Goal: Task Accomplishment & Management: Manage account settings

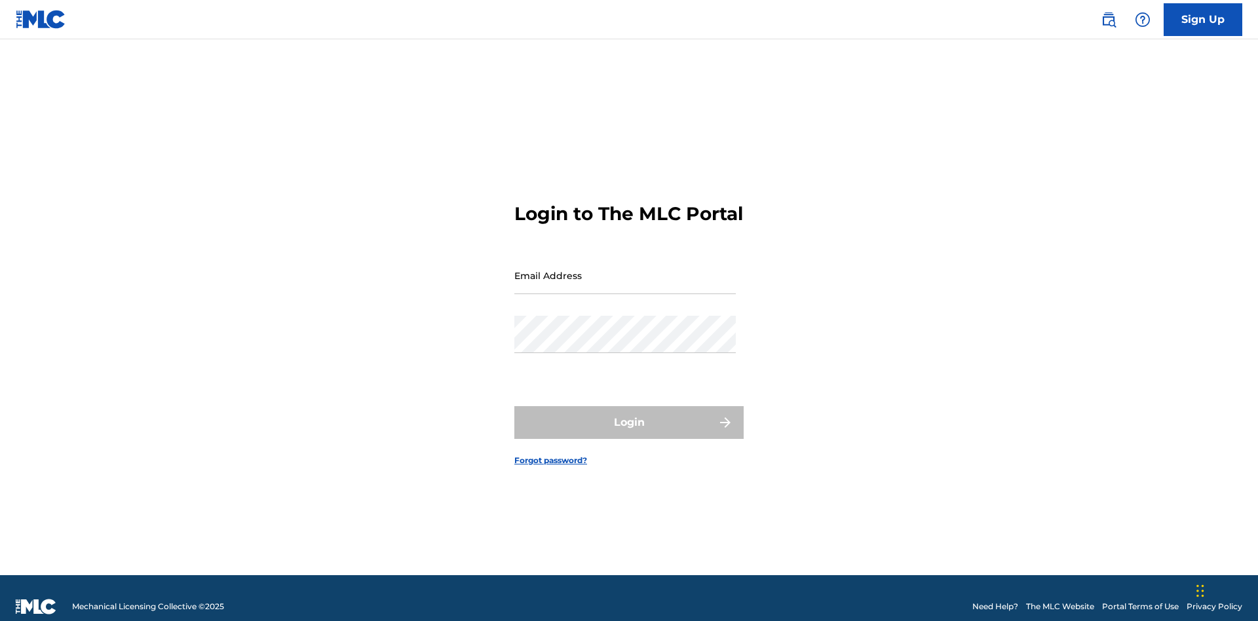
scroll to position [17, 0]
click at [625, 269] on input "Email Address" at bounding box center [624, 275] width 221 height 37
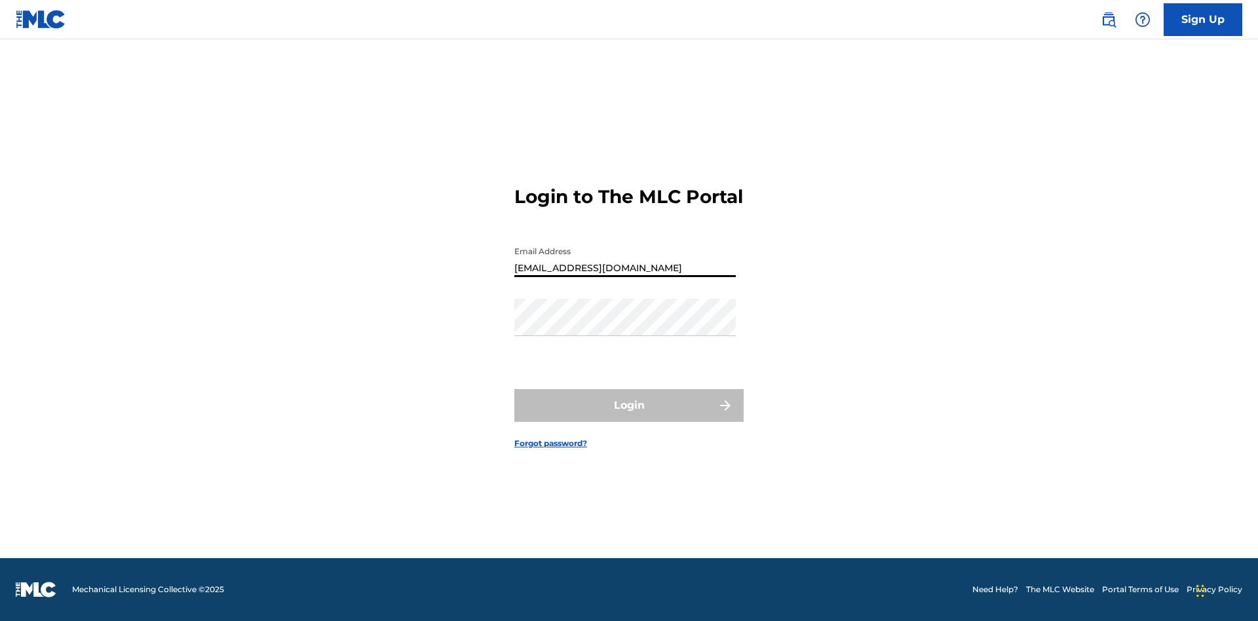
type input "XenaSongwriter@gmail.com"
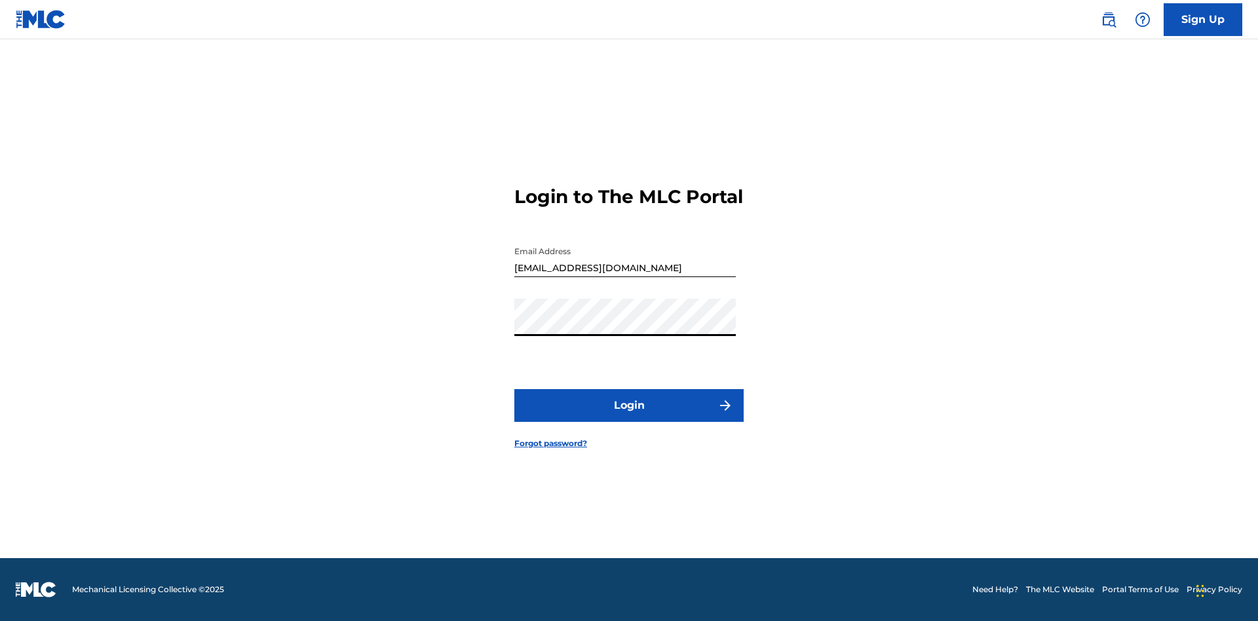
click at [629, 417] on button "Login" at bounding box center [628, 405] width 229 height 33
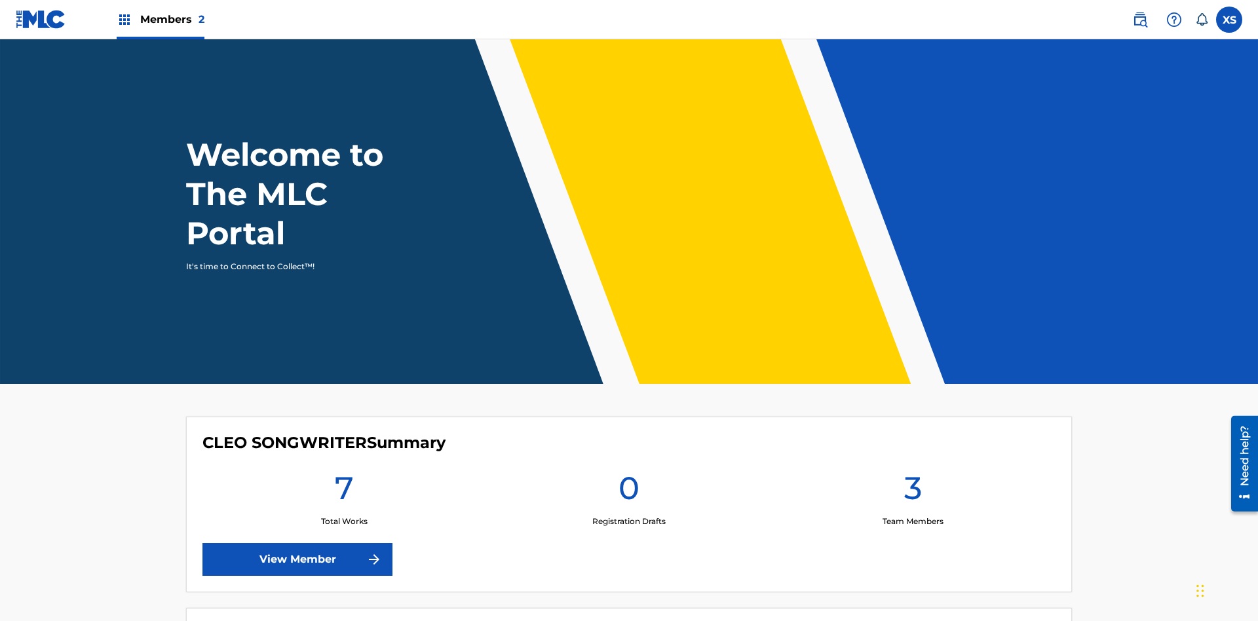
scroll to position [56, 0]
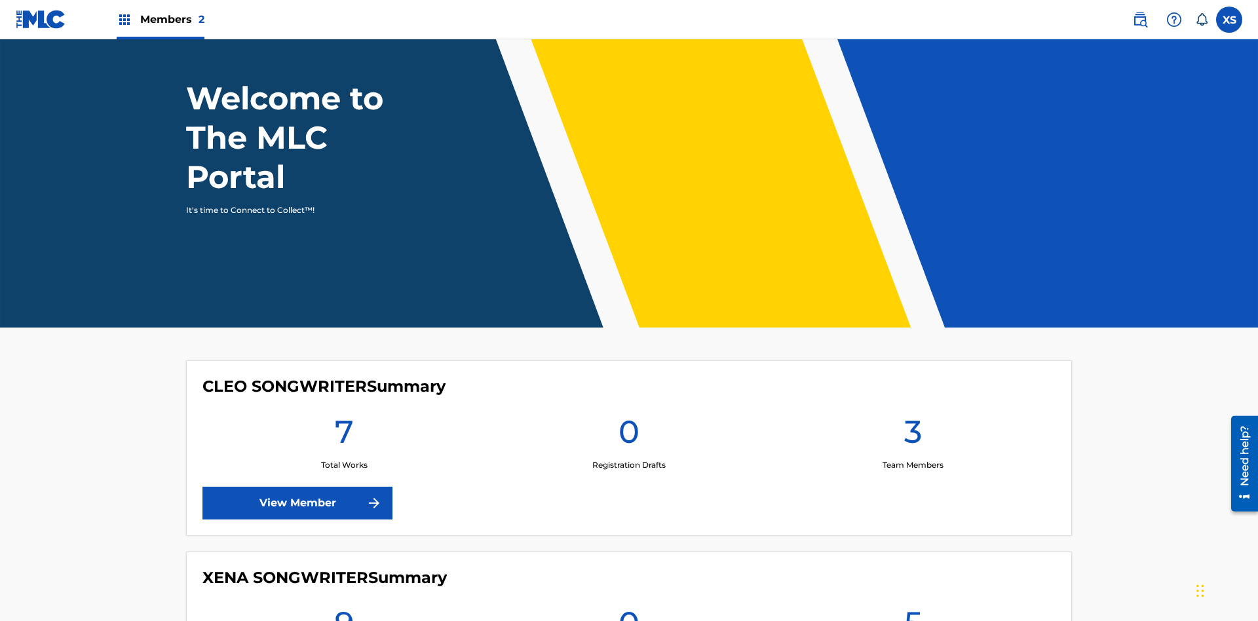
click at [160, 19] on span "Members 2" at bounding box center [172, 19] width 64 height 15
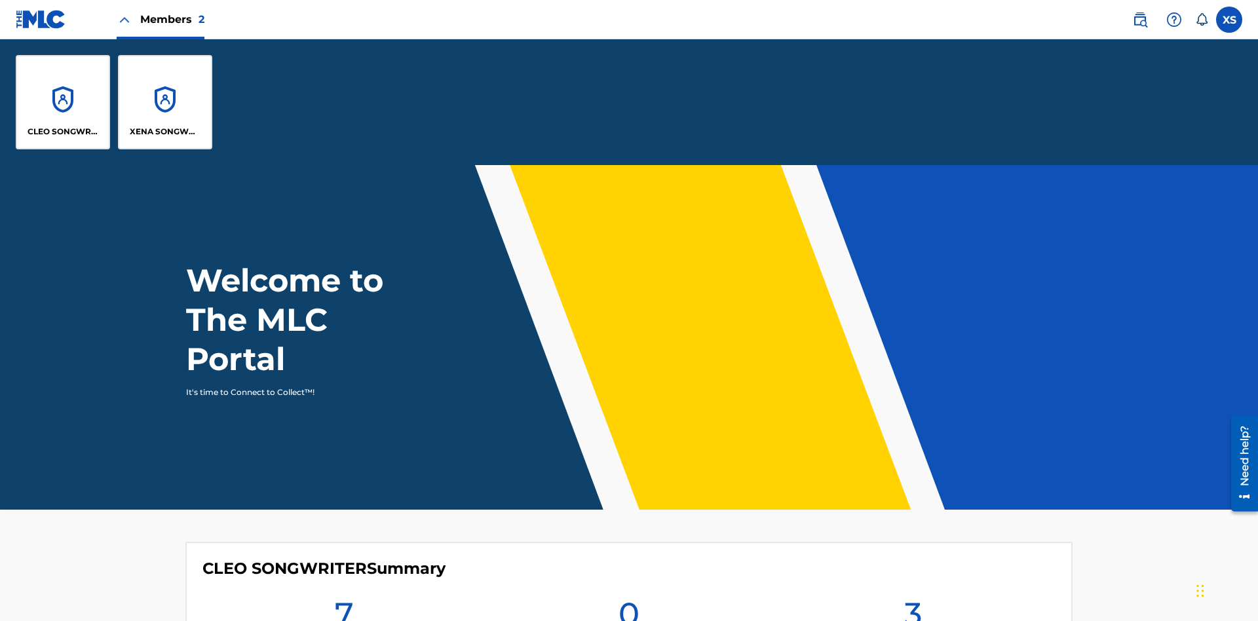
click at [165, 132] on p "XENA SONGWRITER" at bounding box center [165, 132] width 71 height 12
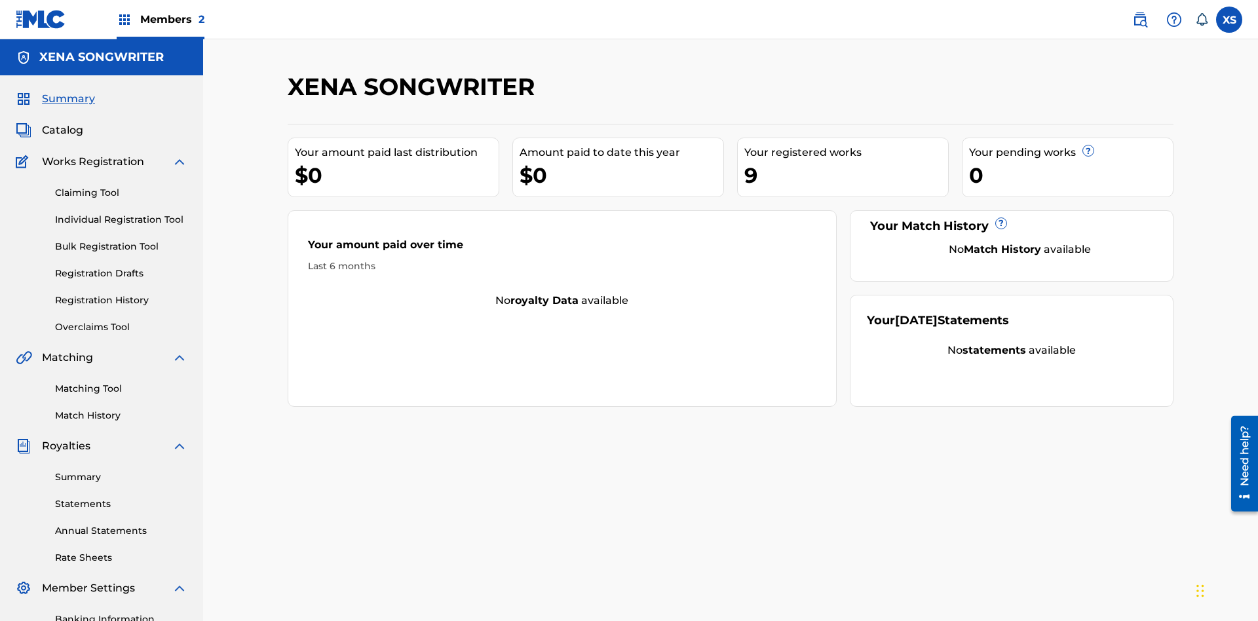
scroll to position [44, 0]
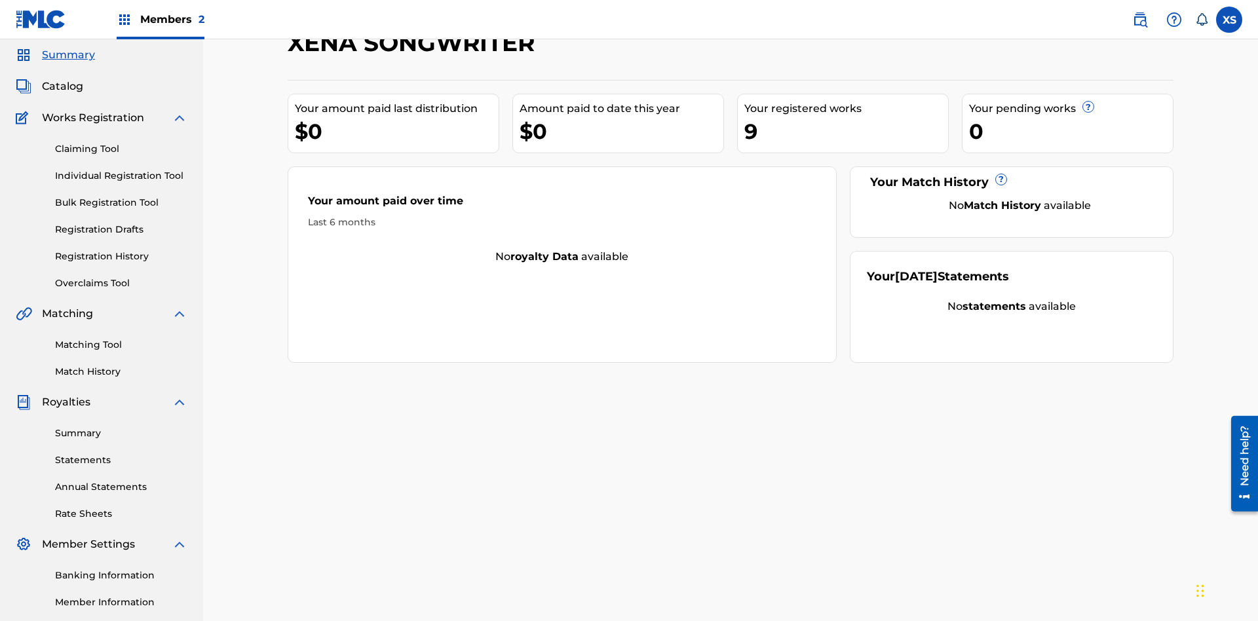
click at [62, 87] on span "Catalog" at bounding box center [62, 87] width 41 height 16
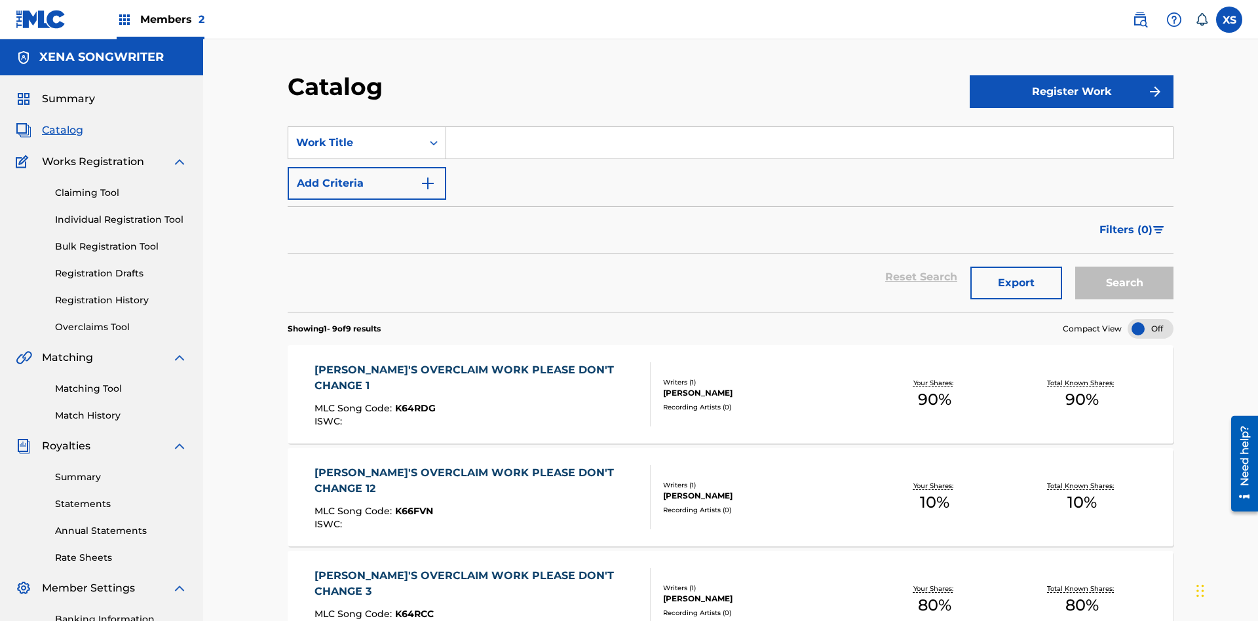
click at [731, 387] on div "DYLAN TANNER HINK" at bounding box center [762, 393] width 198 height 12
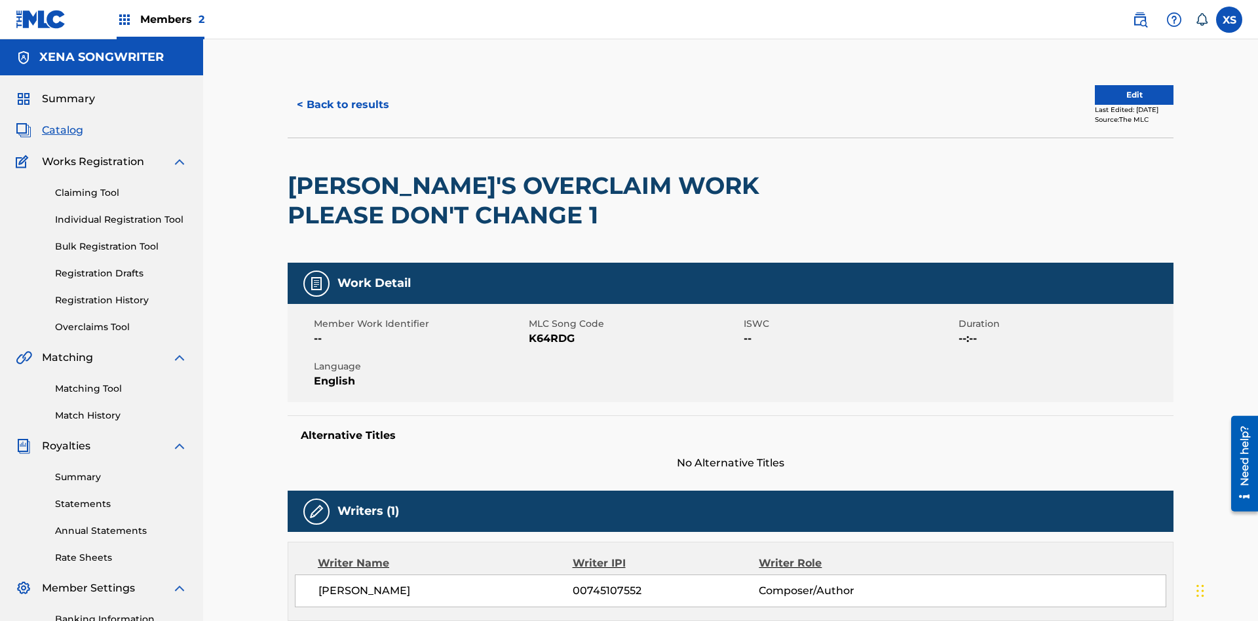
click at [1229, 19] on label at bounding box center [1229, 20] width 26 height 26
click at [1229, 20] on input "XS Xena Songwriter xenasongwriter@gmail.com Notification Preferences Profile Lo…" at bounding box center [1229, 20] width 0 height 0
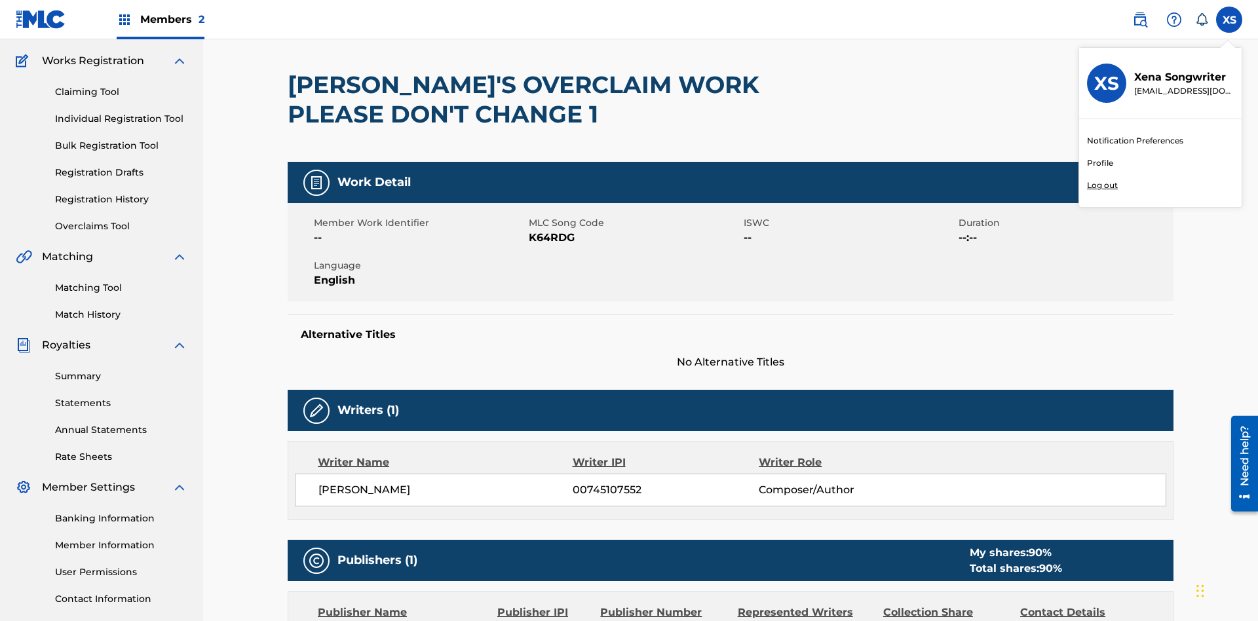
click at [1102, 185] on p "Log out" at bounding box center [1102, 186] width 31 height 12
click at [1229, 20] on input "XS Xena Songwriter xenasongwriter@gmail.com Notification Preferences Profile Lo…" at bounding box center [1229, 20] width 0 height 0
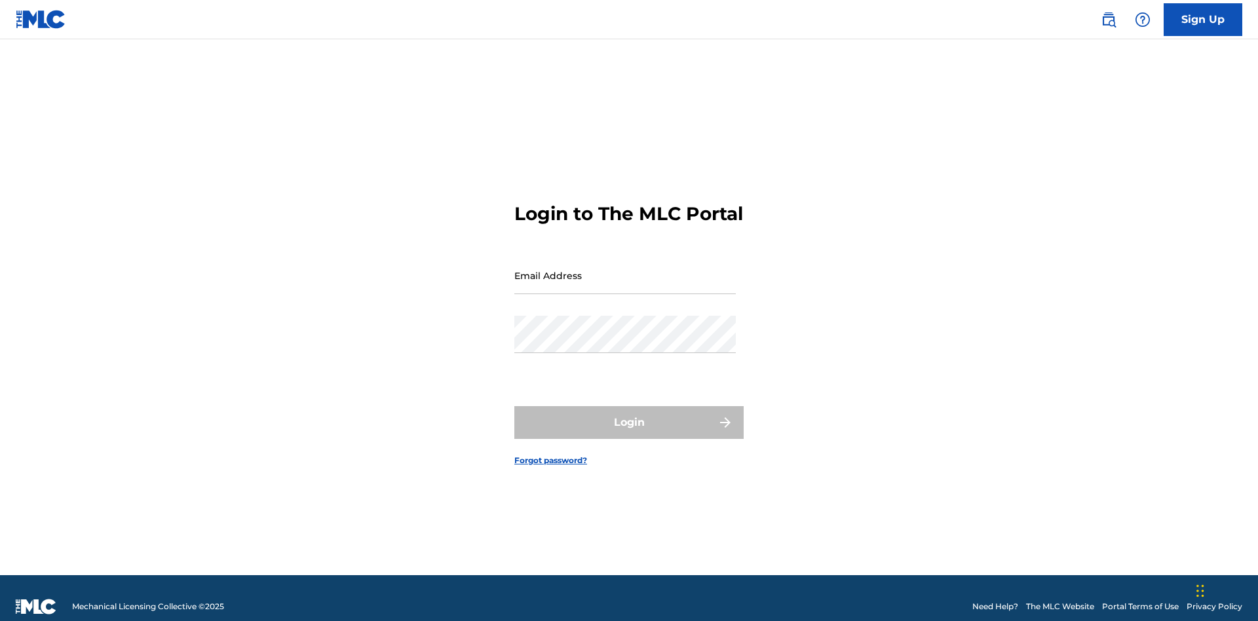
scroll to position [17, 0]
click at [625, 269] on input "Email Address" at bounding box center [624, 275] width 221 height 37
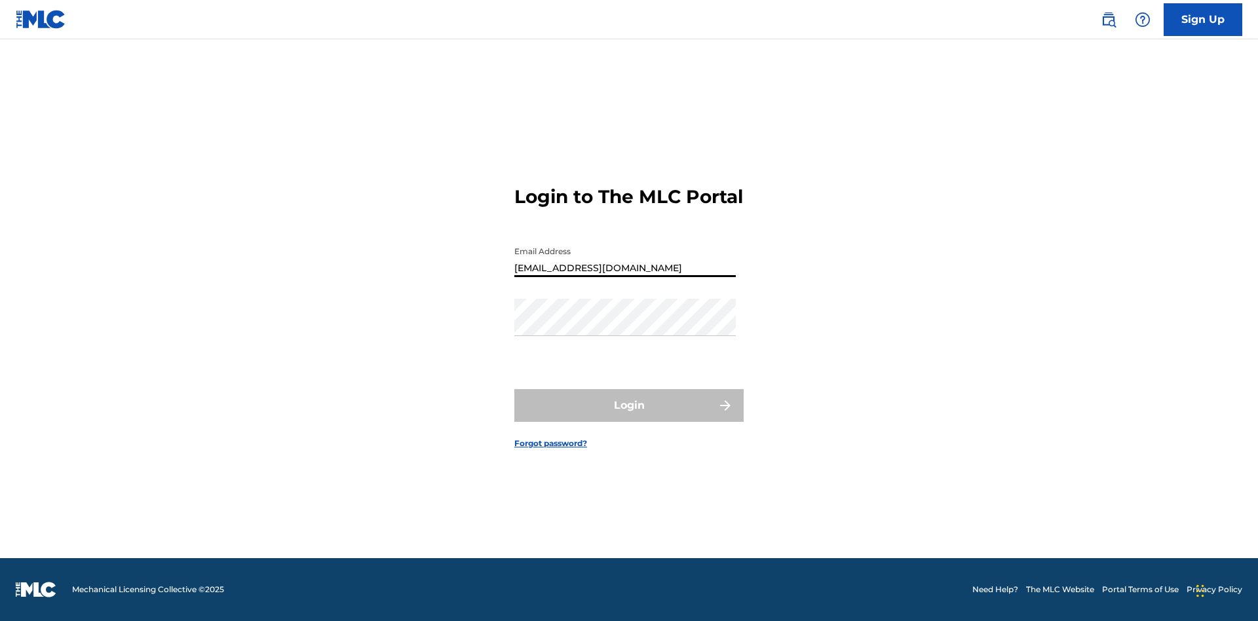
type input "CleoSongwriter@gmail.com"
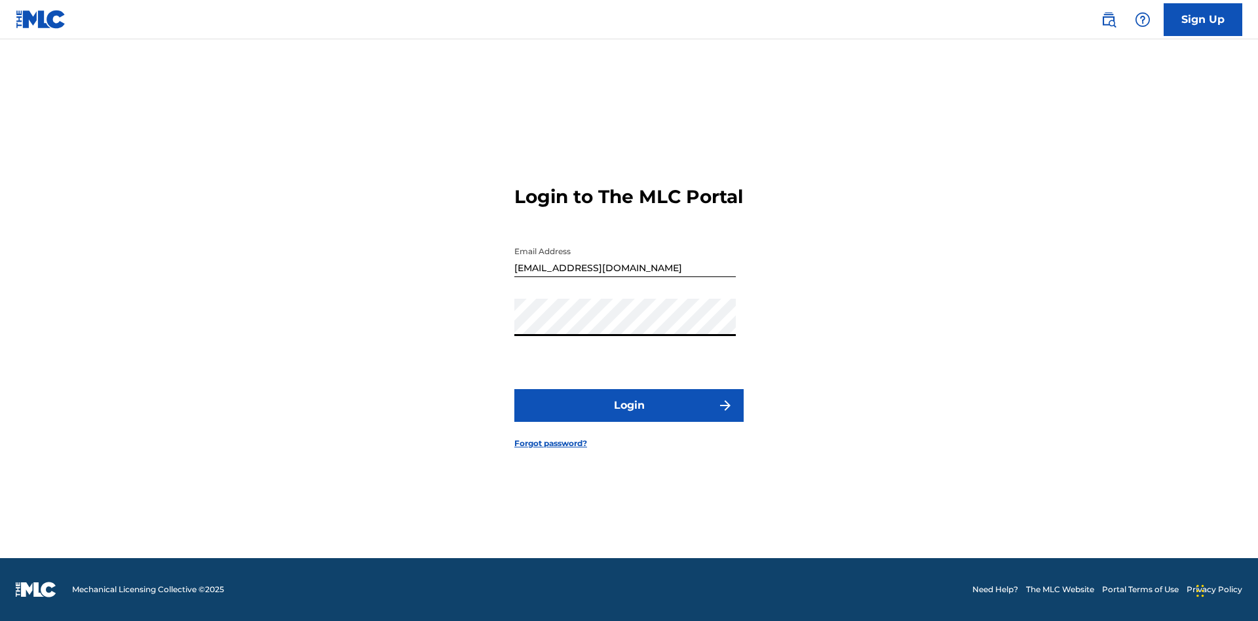
click at [629, 417] on button "Login" at bounding box center [628, 405] width 229 height 33
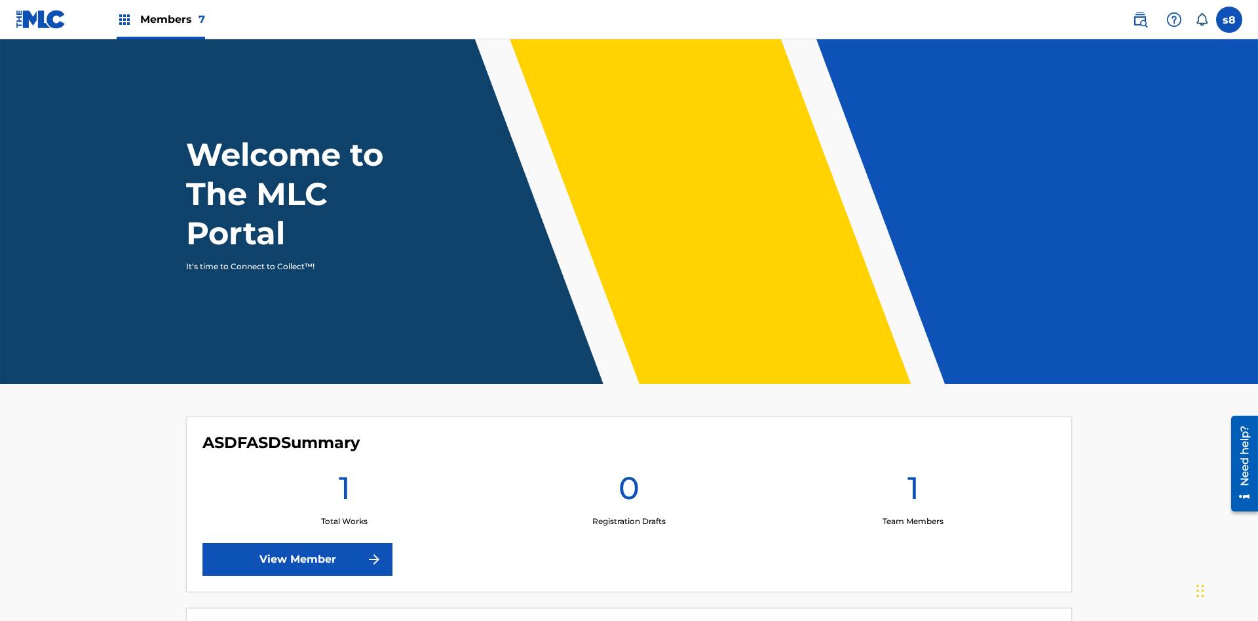
scroll to position [56, 0]
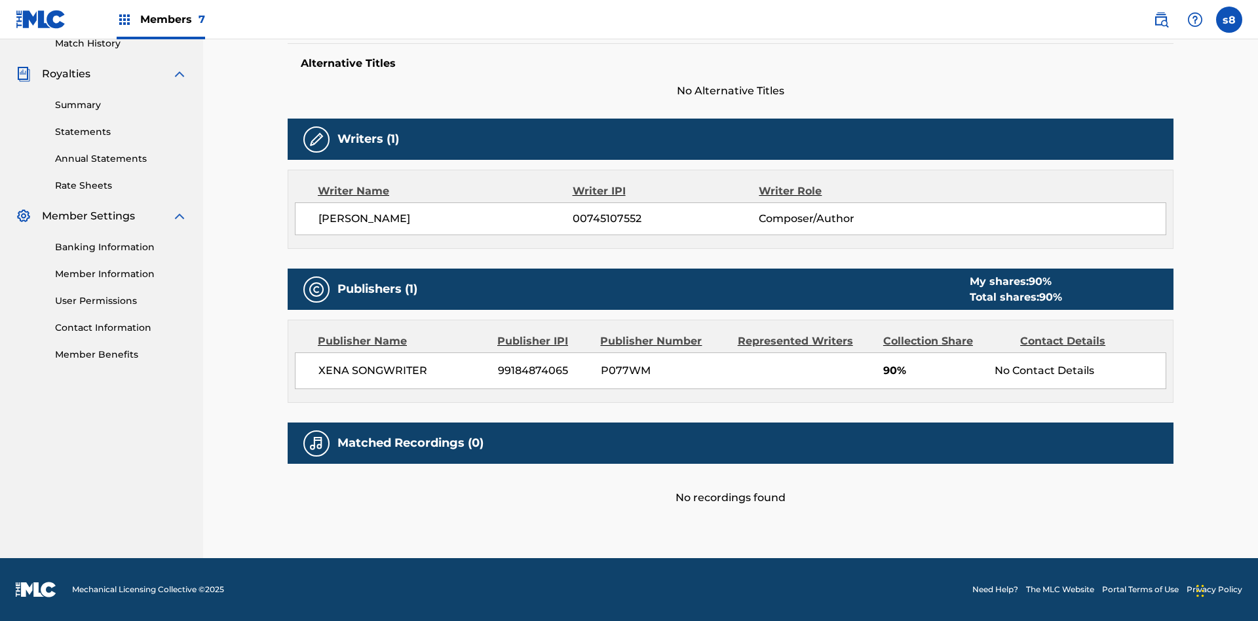
click at [1229, 19] on label at bounding box center [1229, 20] width 26 height 26
click at [1229, 20] on input "s8 skLNbl2K1d 8S1FplcgfH [EMAIL_ADDRESS][DOMAIN_NAME] Notification Preferences …" at bounding box center [1229, 20] width 0 height 0
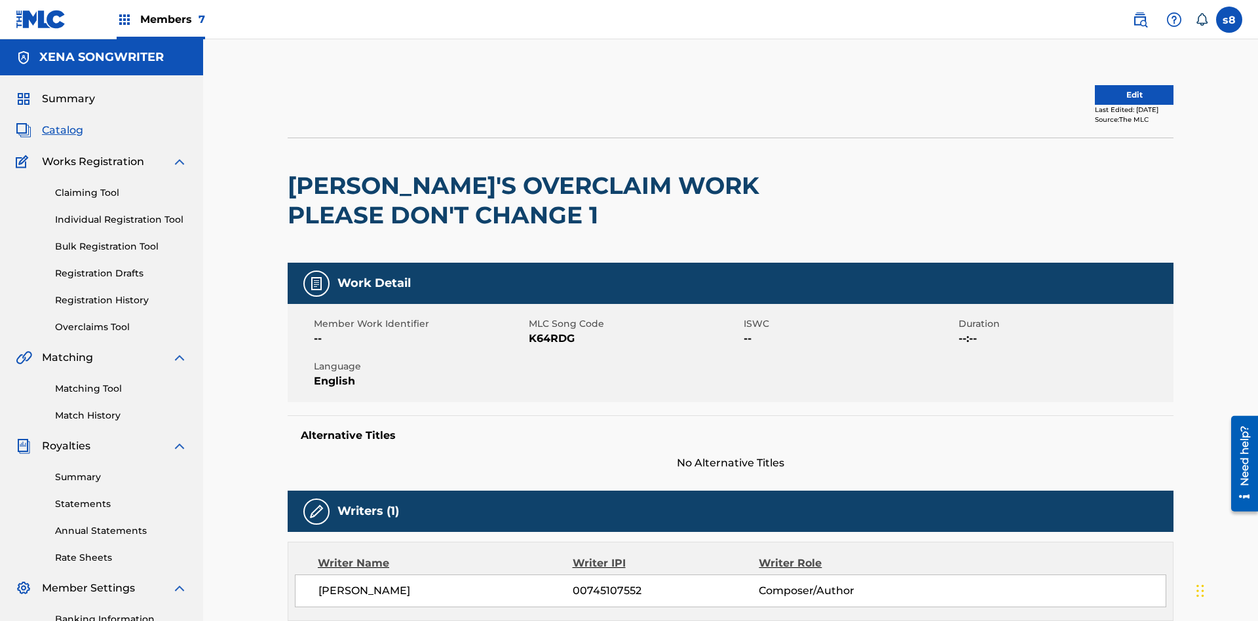
click at [1229, 19] on label at bounding box center [1229, 20] width 26 height 26
click at [1229, 20] on input "s8 skLNbl2K1d 8S1FplcgfH [EMAIL_ADDRESS][DOMAIN_NAME] Notification Preferences …" at bounding box center [1229, 20] width 0 height 0
click at [1102, 185] on p "Log out" at bounding box center [1102, 186] width 31 height 12
click at [1229, 20] on input "s8 skLNbl2K1d 8S1FplcgfH cleosongwriter@gmail.com Notification Preferences Prof…" at bounding box center [1229, 20] width 0 height 0
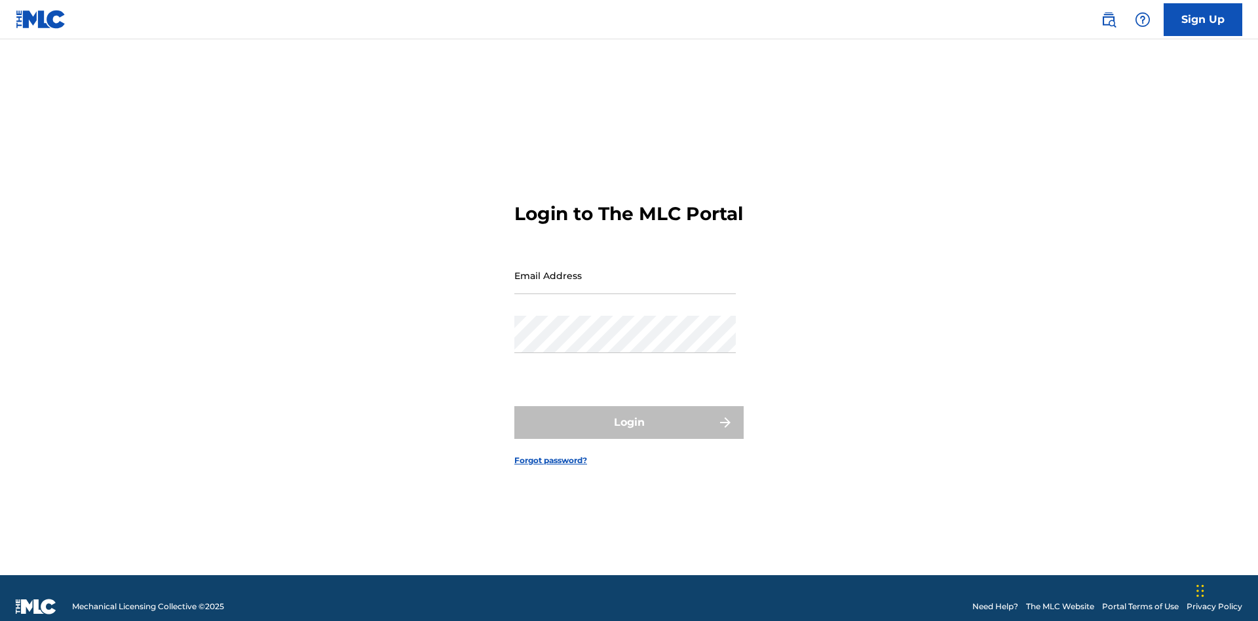
click at [625, 269] on input "Email Address" at bounding box center [624, 275] width 221 height 37
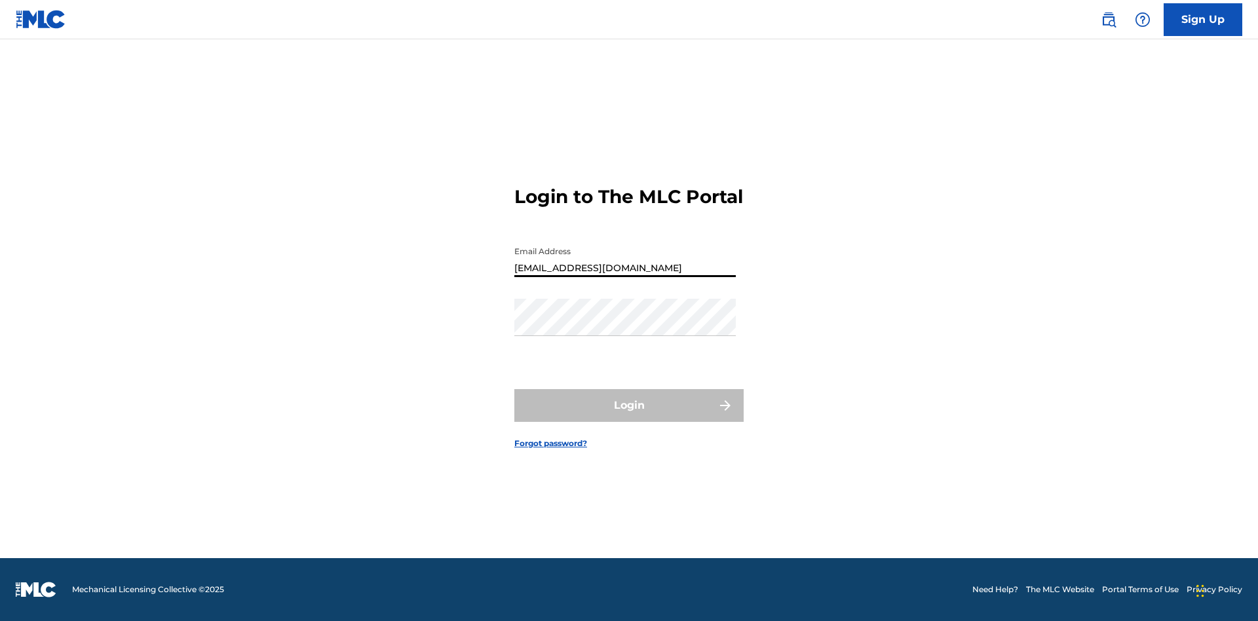
type input "[EMAIL_ADDRESS][DOMAIN_NAME]"
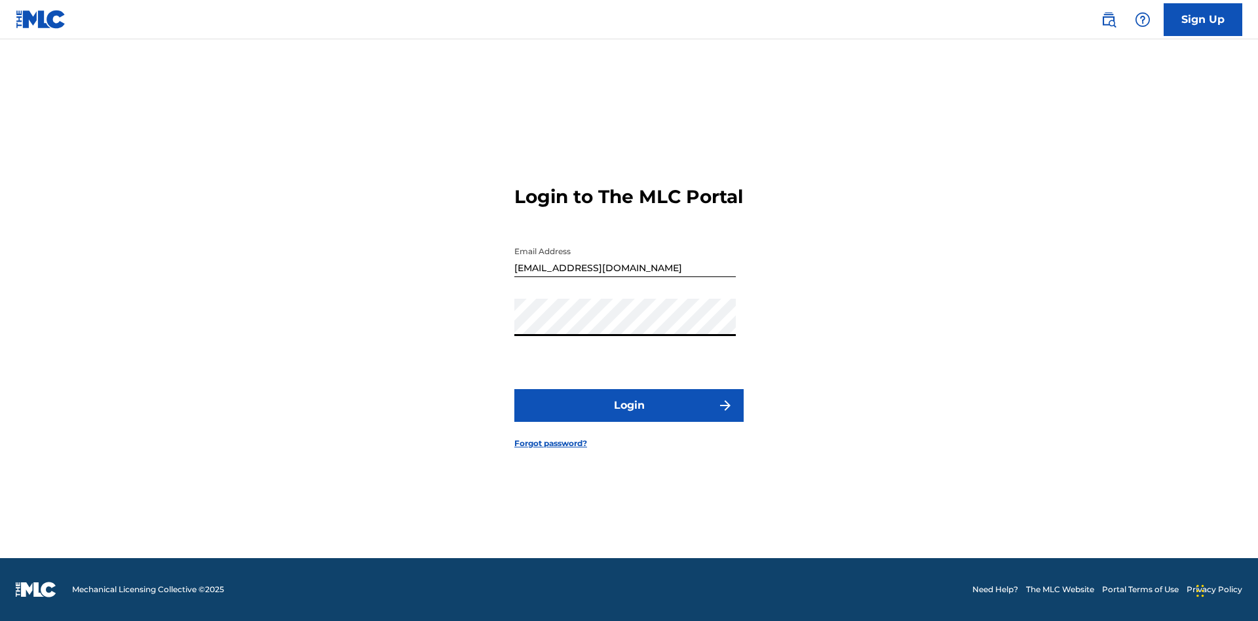
click at [629, 417] on button "Login" at bounding box center [628, 405] width 229 height 33
